Goal: Download file/media

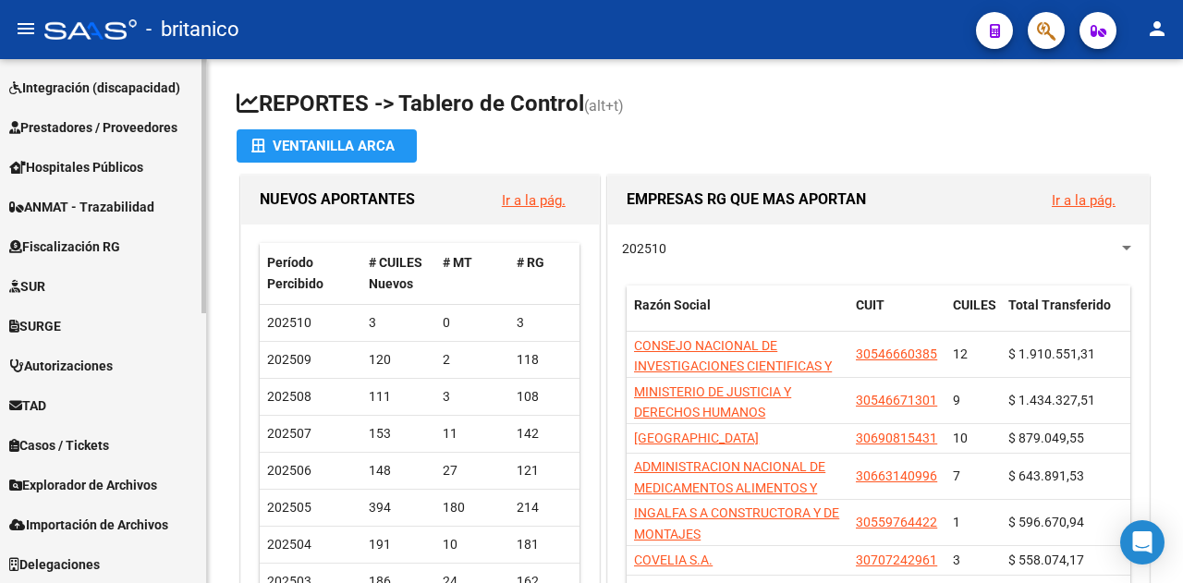
scroll to position [556, 0]
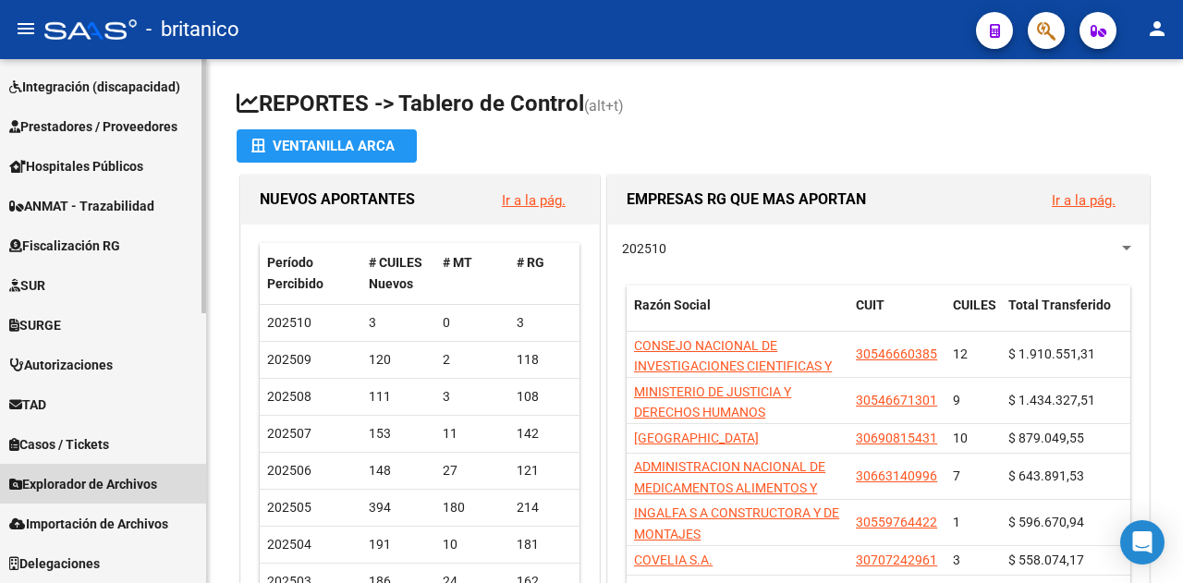
click at [62, 487] on span "Explorador de Archivos" at bounding box center [83, 484] width 148 height 20
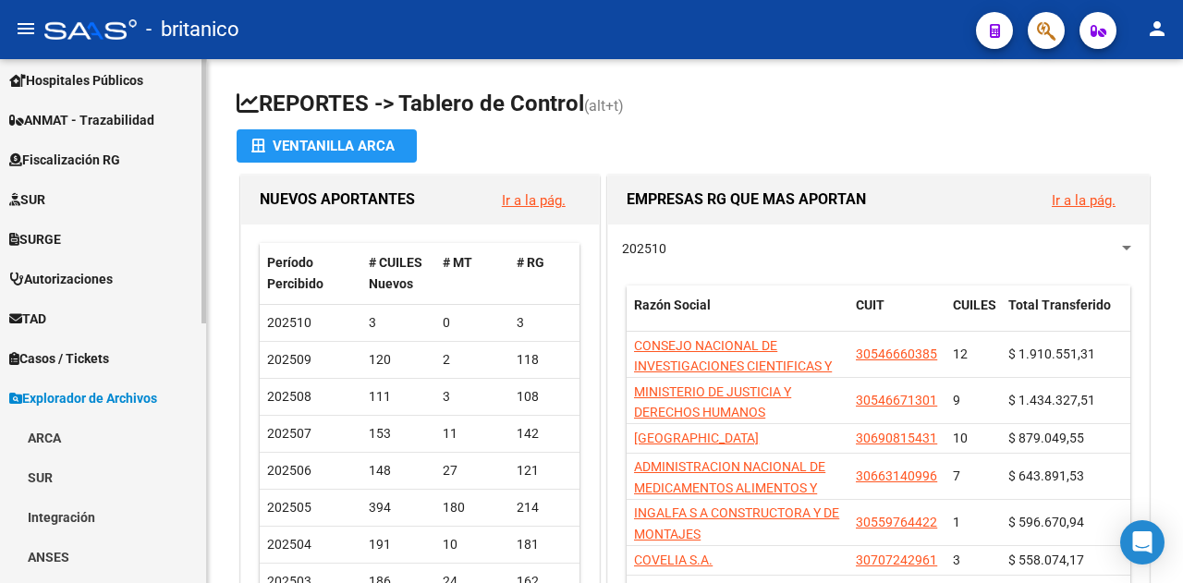
scroll to position [516, 0]
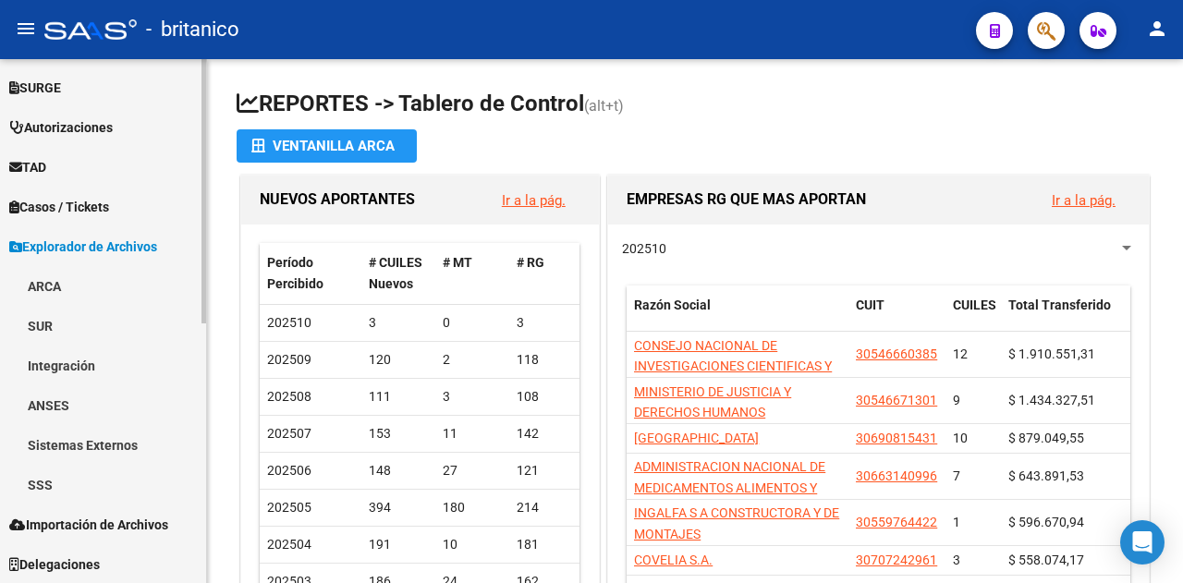
click at [44, 484] on link "SSS" at bounding box center [103, 485] width 206 height 40
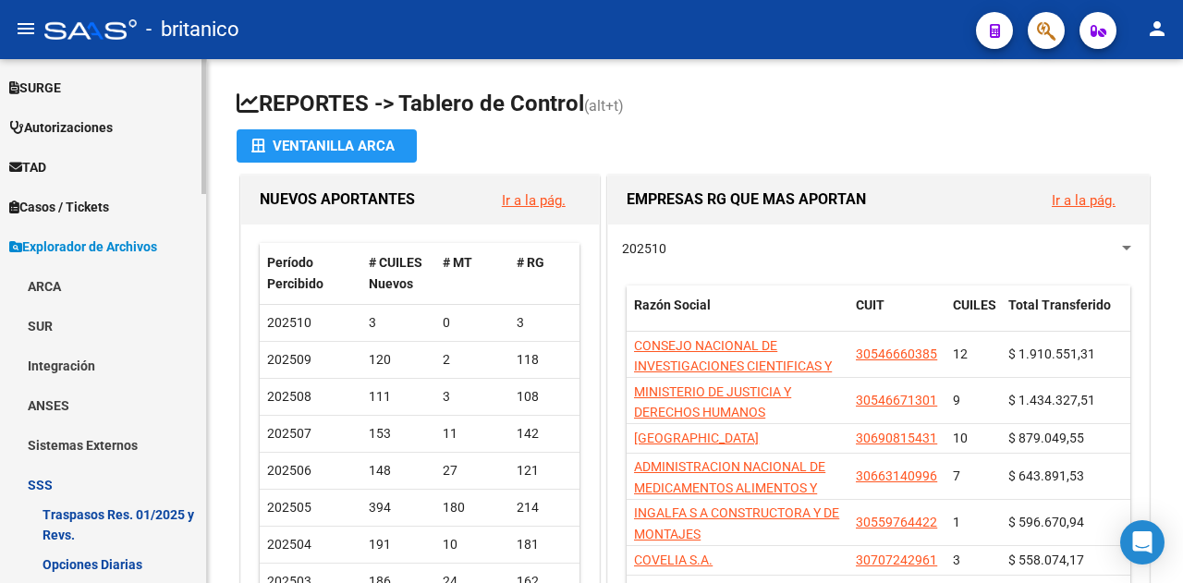
scroll to position [701, 0]
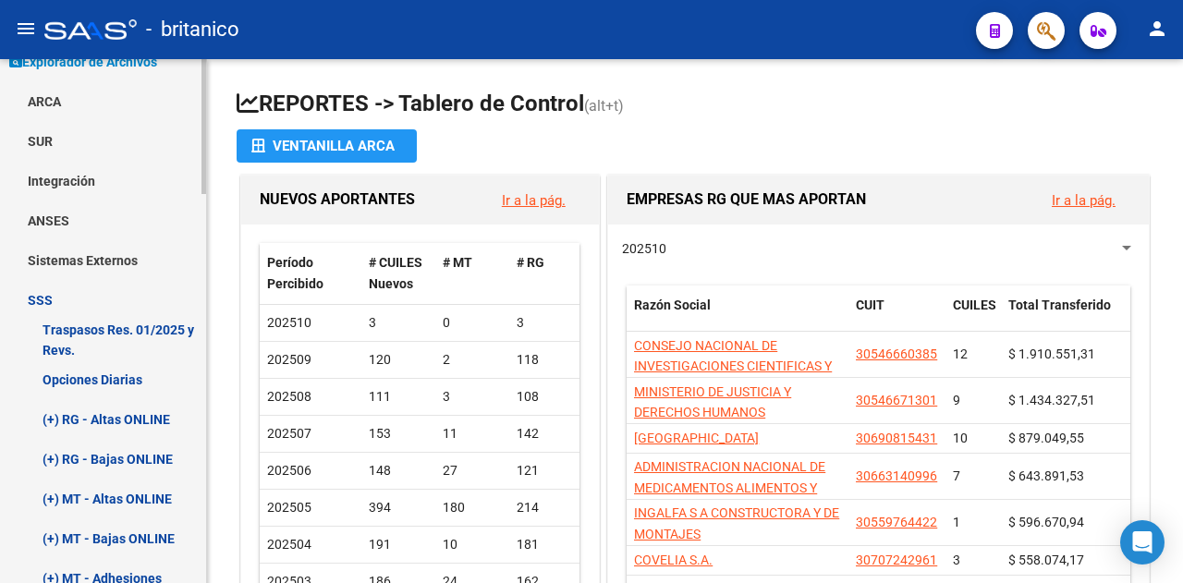
click at [99, 390] on link "Opciones Diarias" at bounding box center [103, 380] width 206 height 40
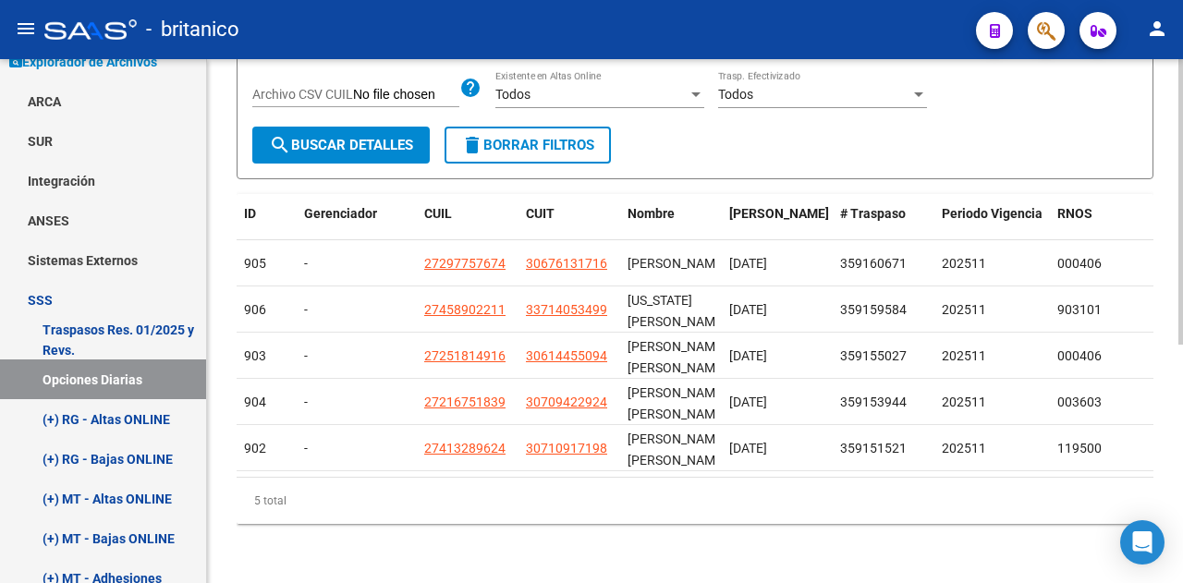
scroll to position [161, 0]
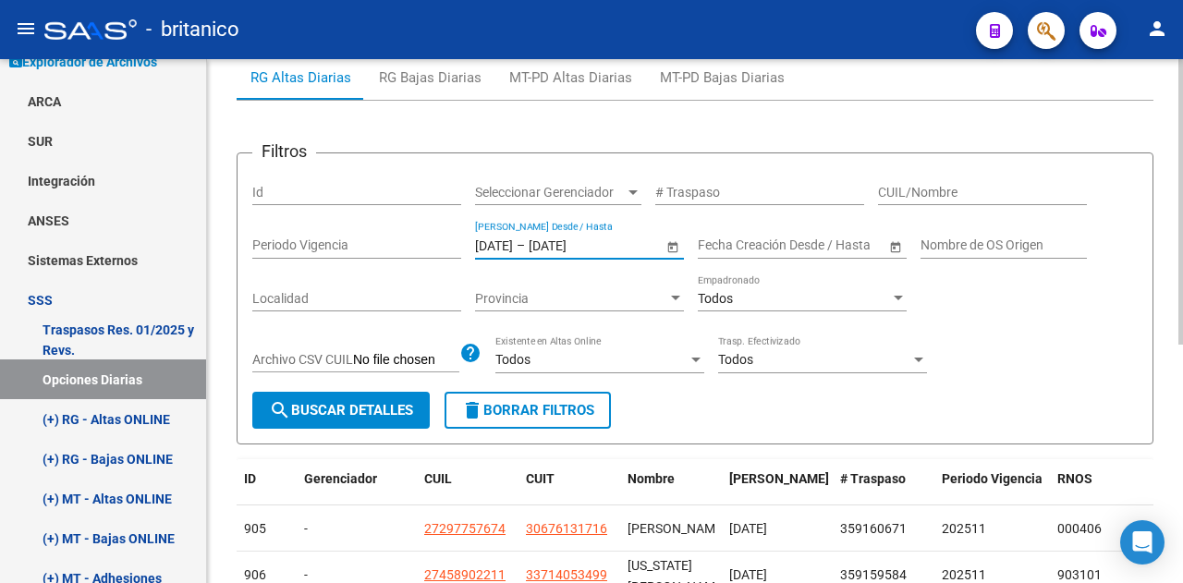
click at [513, 245] on input "[DATE]" at bounding box center [494, 246] width 38 height 16
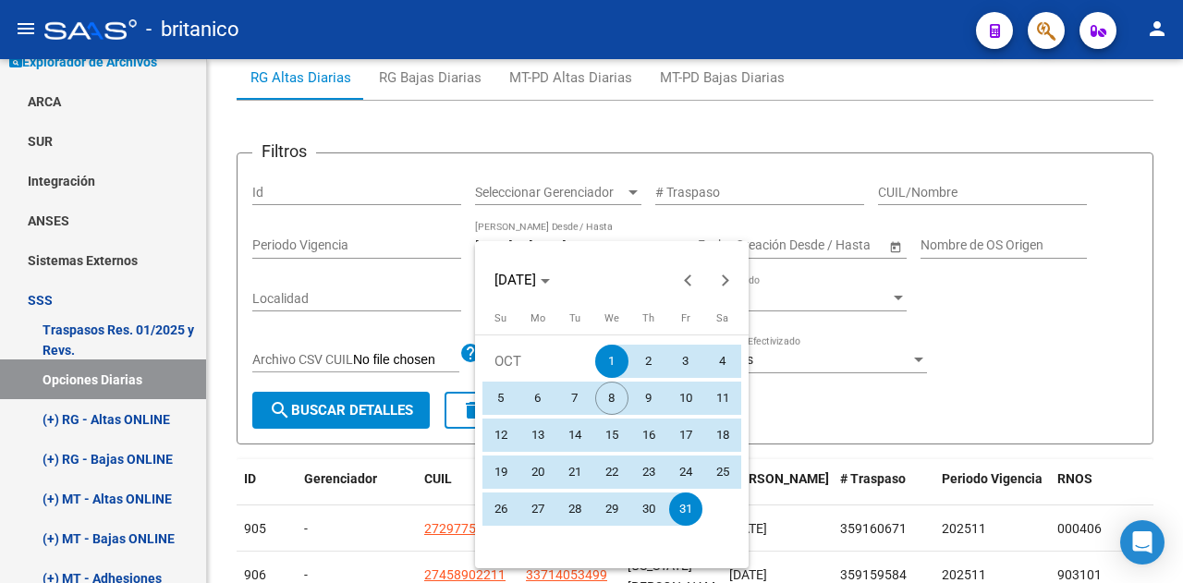
click at [621, 361] on span "1" at bounding box center [611, 361] width 33 height 33
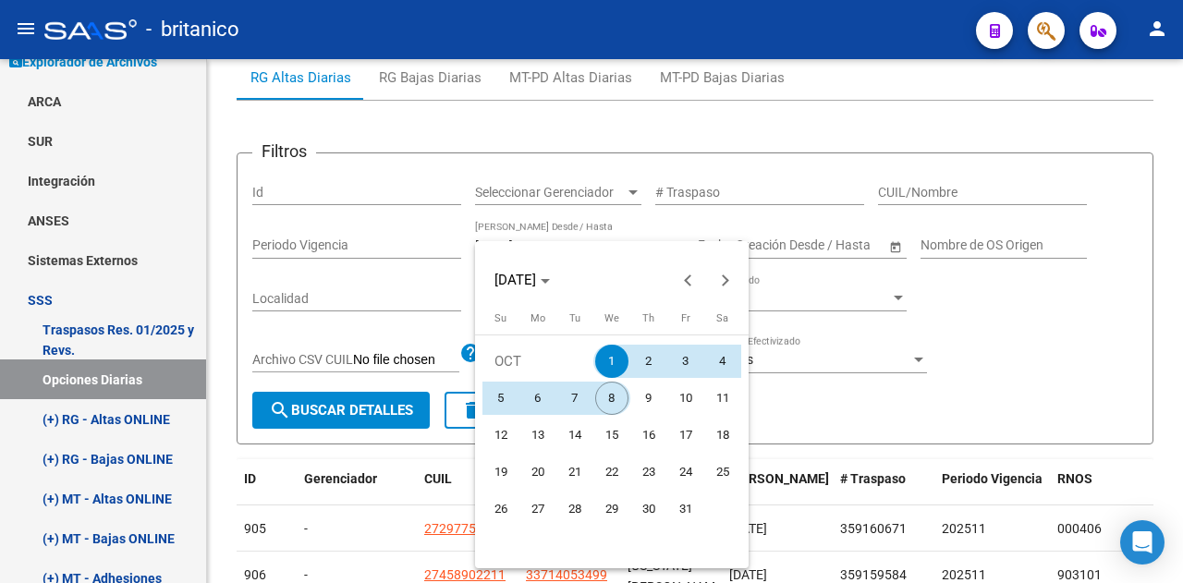
click at [617, 397] on span "8" at bounding box center [611, 398] width 33 height 33
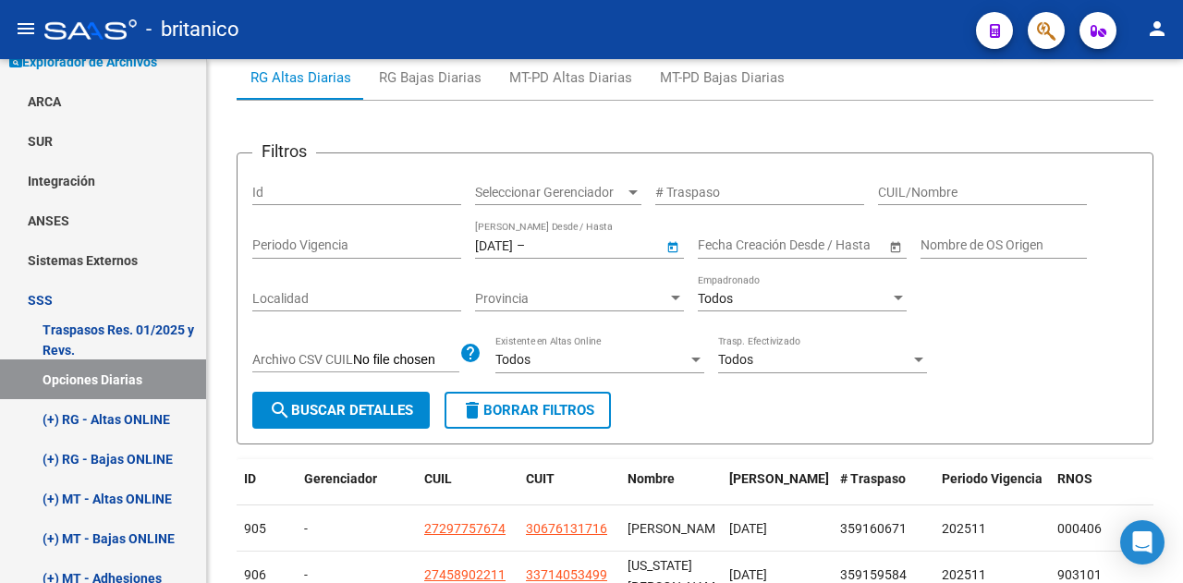
type input "[DATE]"
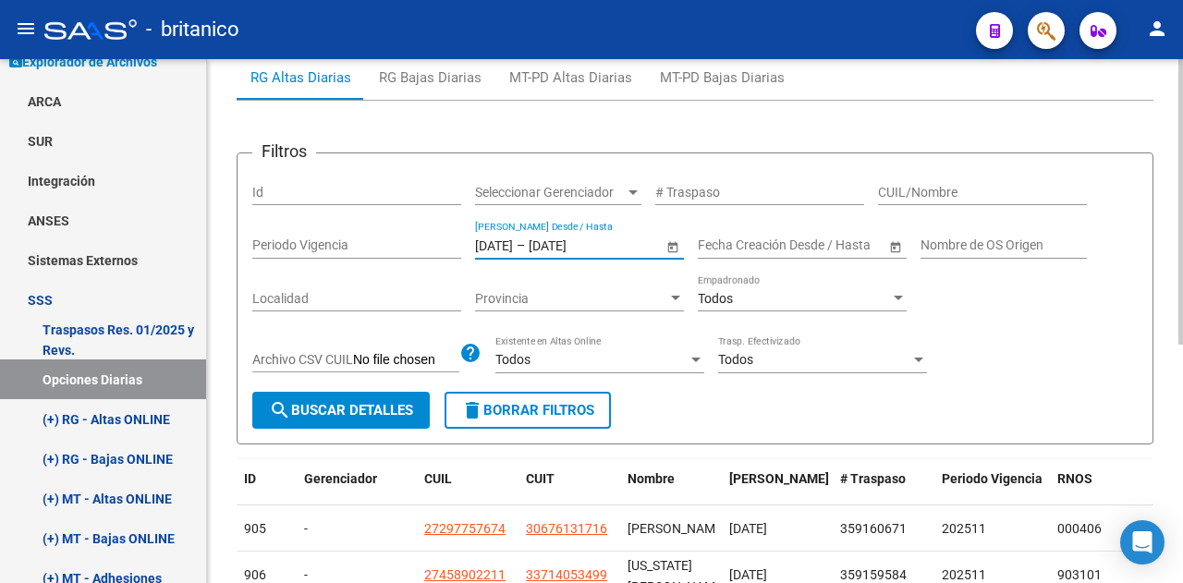
click at [397, 402] on span "search Buscar Detalles" at bounding box center [341, 410] width 144 height 17
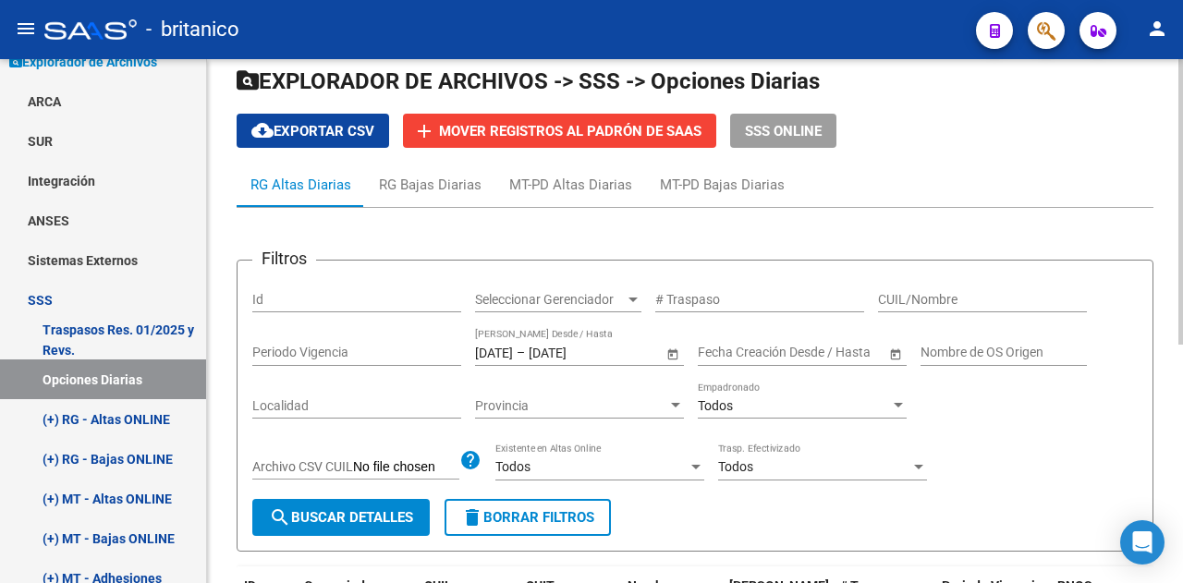
scroll to position [0, 0]
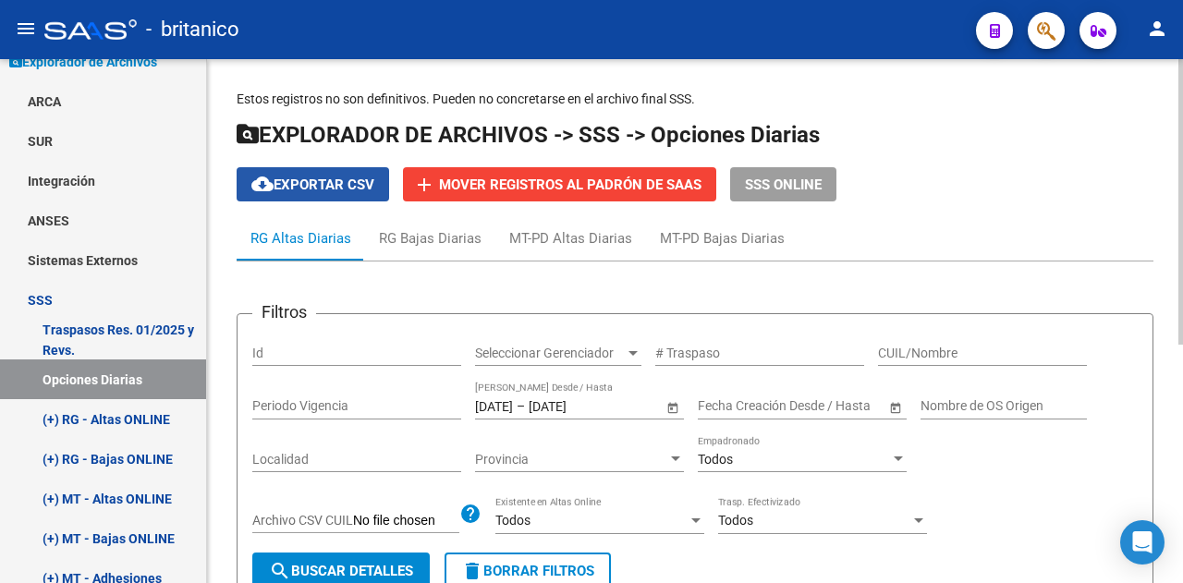
click at [352, 189] on span "cloud_download Exportar CSV" at bounding box center [312, 185] width 123 height 17
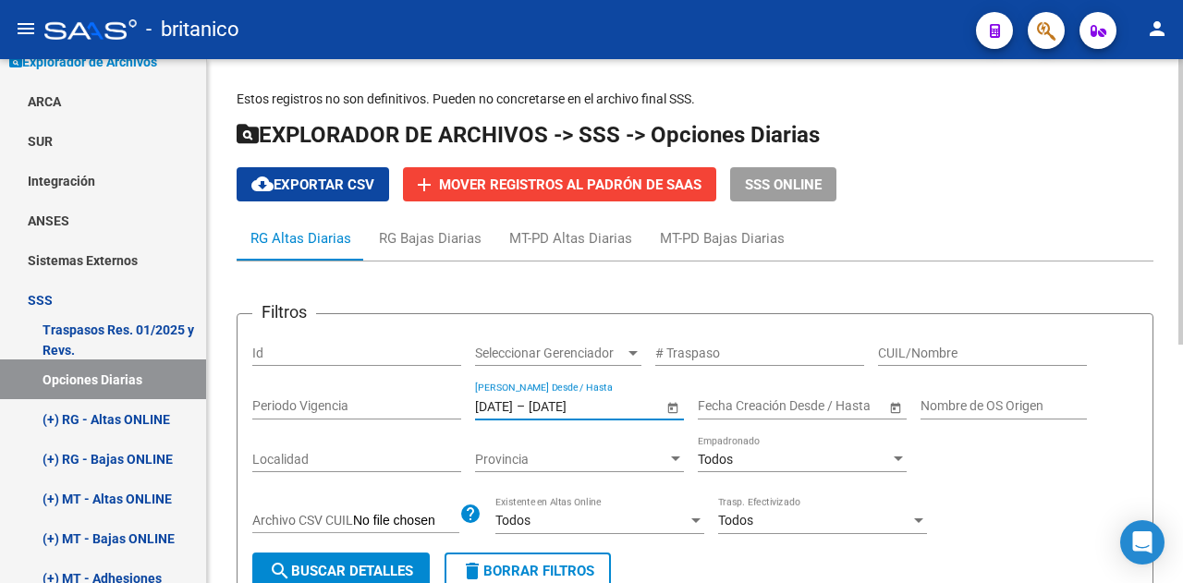
click at [559, 402] on input "[DATE]" at bounding box center [574, 406] width 91 height 16
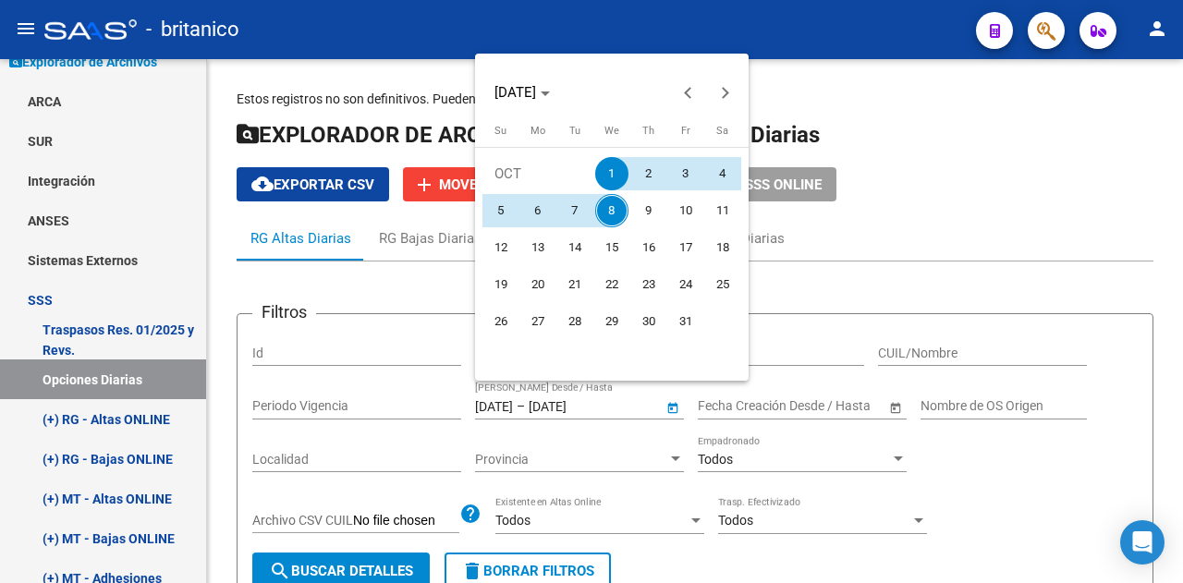
click at [575, 213] on span "7" at bounding box center [574, 210] width 33 height 33
type input "[DATE]"
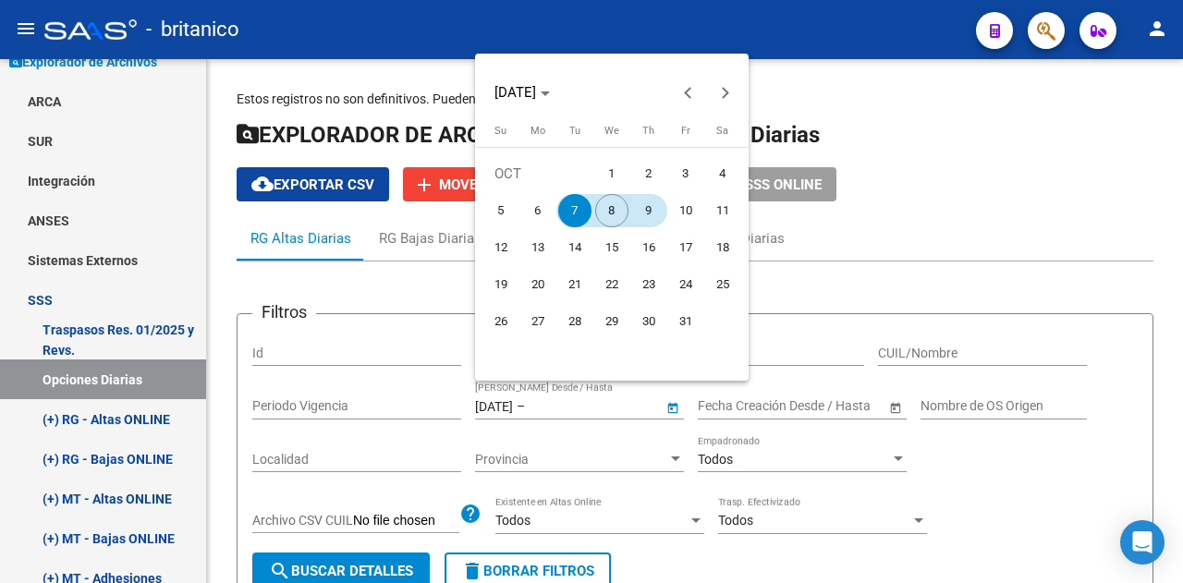
click at [655, 207] on span "9" at bounding box center [648, 210] width 33 height 33
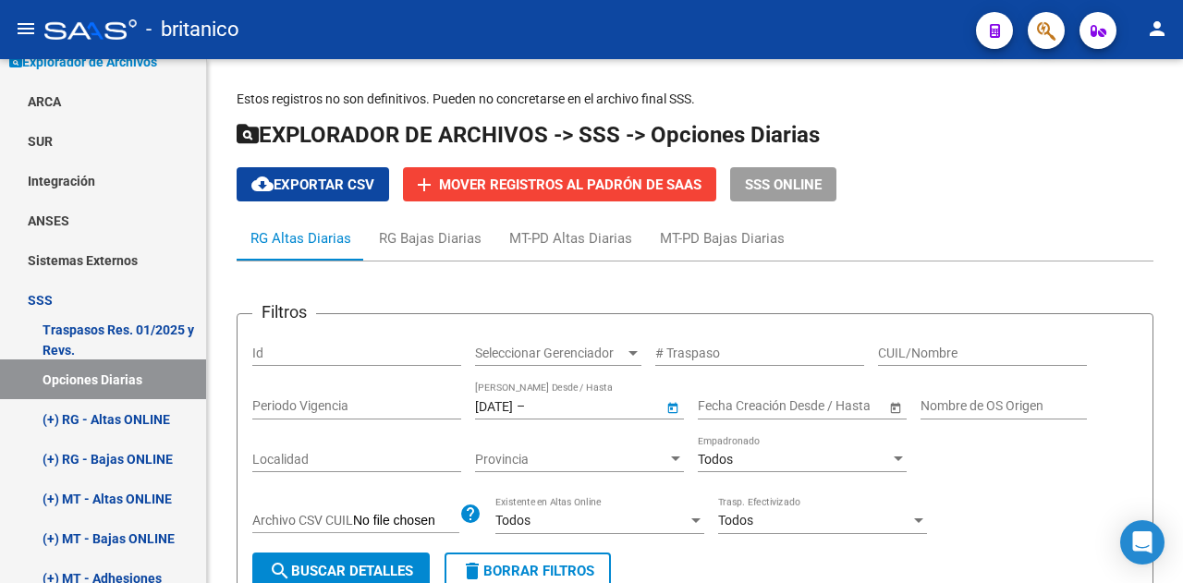
type input "[DATE]"
click at [378, 569] on span "search Buscar Detalles" at bounding box center [341, 571] width 144 height 17
